Goal: Find specific page/section: Find specific page/section

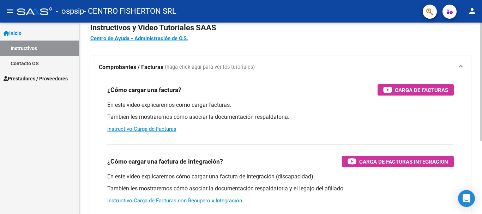
scroll to position [35, 0]
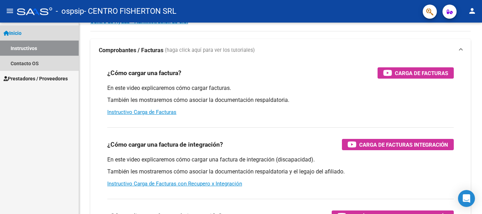
click at [20, 46] on link "Instructivos" at bounding box center [39, 48] width 79 height 15
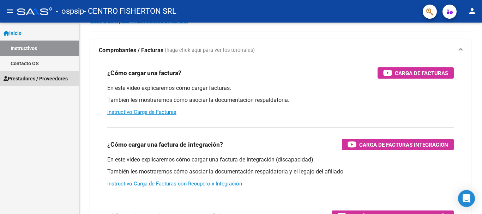
click at [19, 79] on span "Prestadores / Proveedores" at bounding box center [36, 79] width 64 height 8
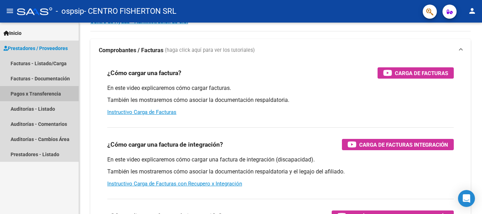
click at [47, 94] on link "Pagos x Transferencia" at bounding box center [39, 93] width 79 height 15
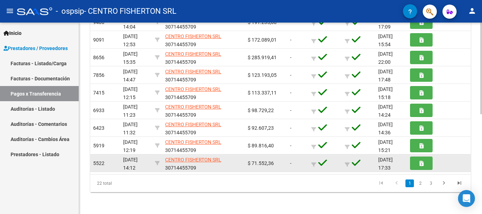
scroll to position [209, 0]
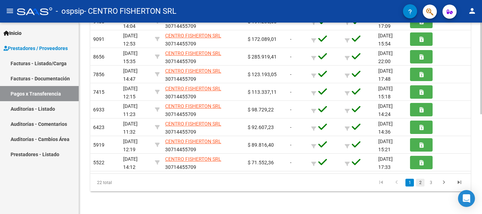
click at [419, 184] on link "2" at bounding box center [420, 183] width 8 height 8
click at [432, 183] on link "3" at bounding box center [430, 183] width 8 height 8
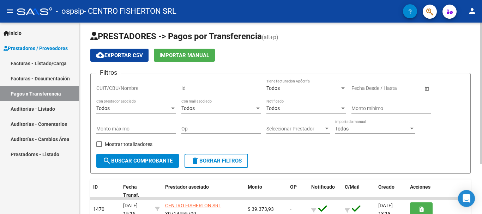
scroll to position [0, 0]
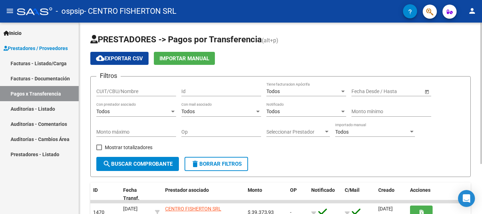
click at [288, 60] on div "cloud_download Exportar CSV Importar Manual" at bounding box center [280, 58] width 380 height 13
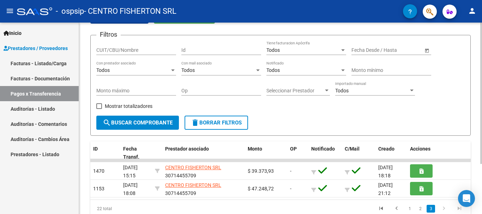
scroll to position [68, 0]
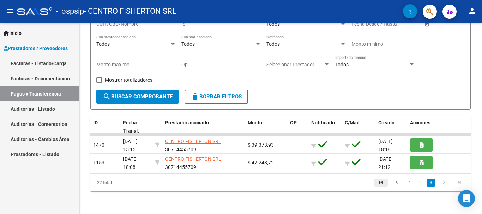
click at [382, 181] on icon "go to first page" at bounding box center [380, 183] width 9 height 8
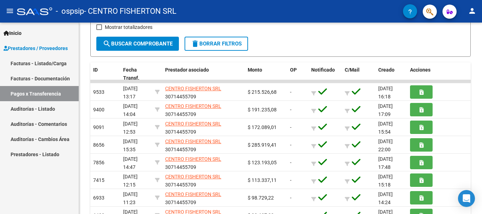
scroll to position [141, 0]
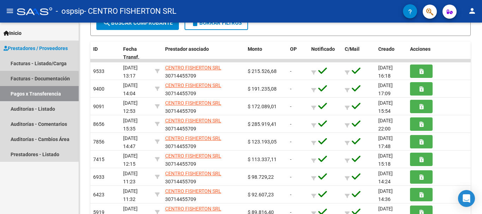
click at [37, 82] on link "Facturas - Documentación" at bounding box center [39, 78] width 79 height 15
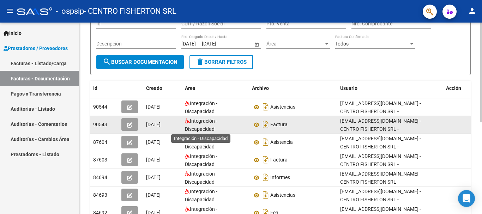
scroll to position [71, 0]
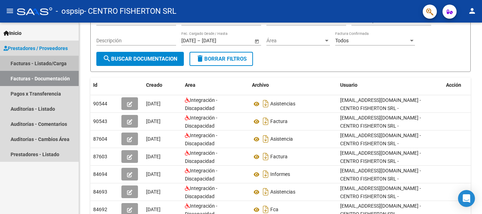
click at [39, 64] on link "Facturas - Listado/Carga" at bounding box center [39, 63] width 79 height 15
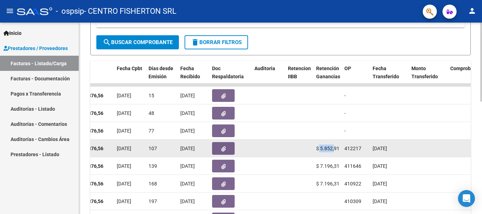
scroll to position [0, 0]
drag, startPoint x: 319, startPoint y: 148, endPoint x: 340, endPoint y: 149, distance: 20.5
click at [340, 149] on datatable-body-cell "$ 5.852,91" at bounding box center [327, 148] width 28 height 17
copy span "5.852,91"
click at [419, 150] on datatable-body-cell at bounding box center [427, 148] width 39 height 17
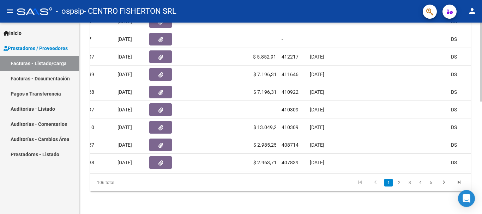
scroll to position [0, 280]
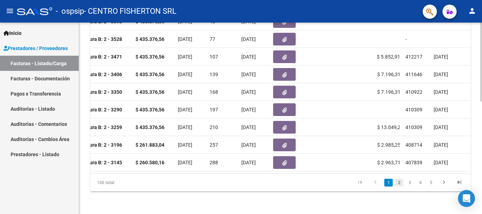
click at [398, 183] on link "2" at bounding box center [399, 183] width 8 height 8
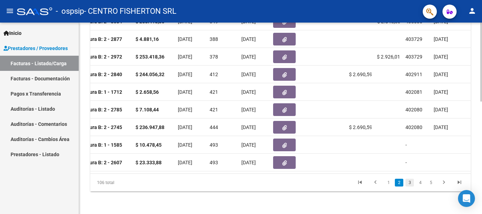
click at [409, 183] on link "3" at bounding box center [409, 183] width 8 height 8
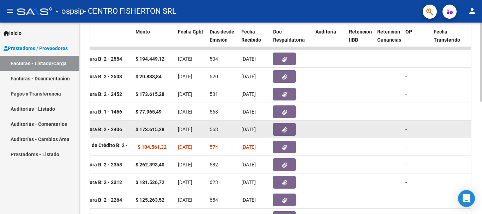
scroll to position [203, 0]
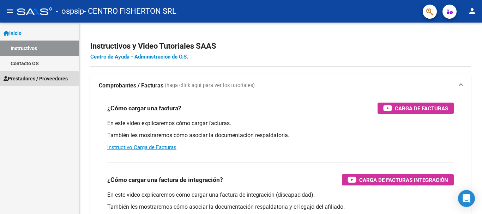
click at [10, 79] on span "Prestadores / Proveedores" at bounding box center [36, 79] width 64 height 8
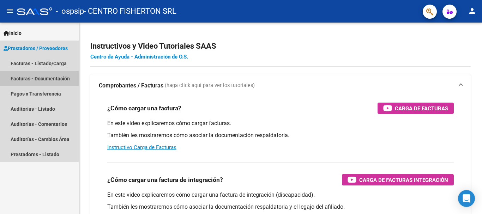
click at [45, 73] on link "Facturas - Documentación" at bounding box center [39, 78] width 79 height 15
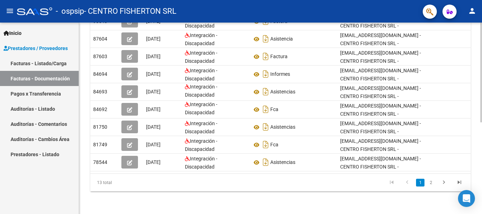
scroll to position [0, 8]
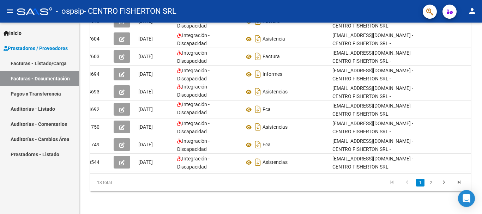
click at [55, 63] on link "Facturas - Listado/Carga" at bounding box center [39, 63] width 79 height 15
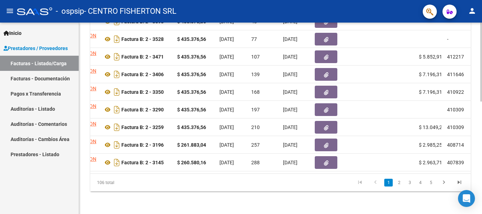
scroll to position [0, 224]
